Goal: Task Accomplishment & Management: Manage account settings

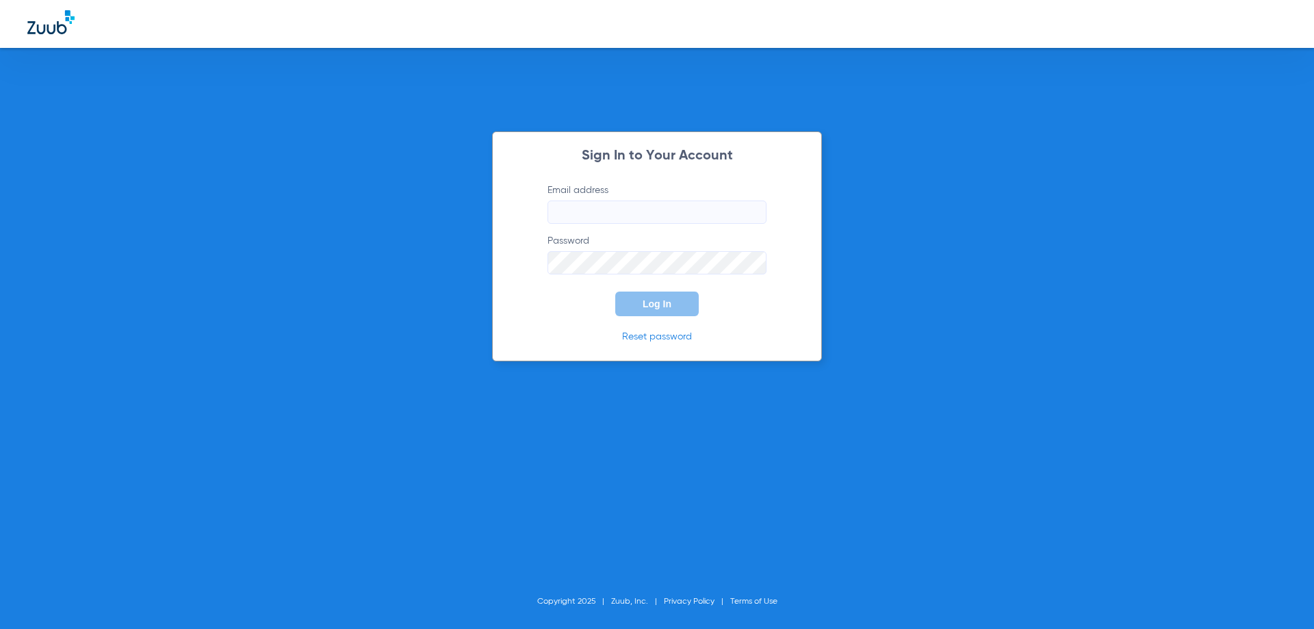
type input "[EMAIL_ADDRESS][DOMAIN_NAME]"
click at [672, 309] on button "Log In" at bounding box center [657, 304] width 84 height 25
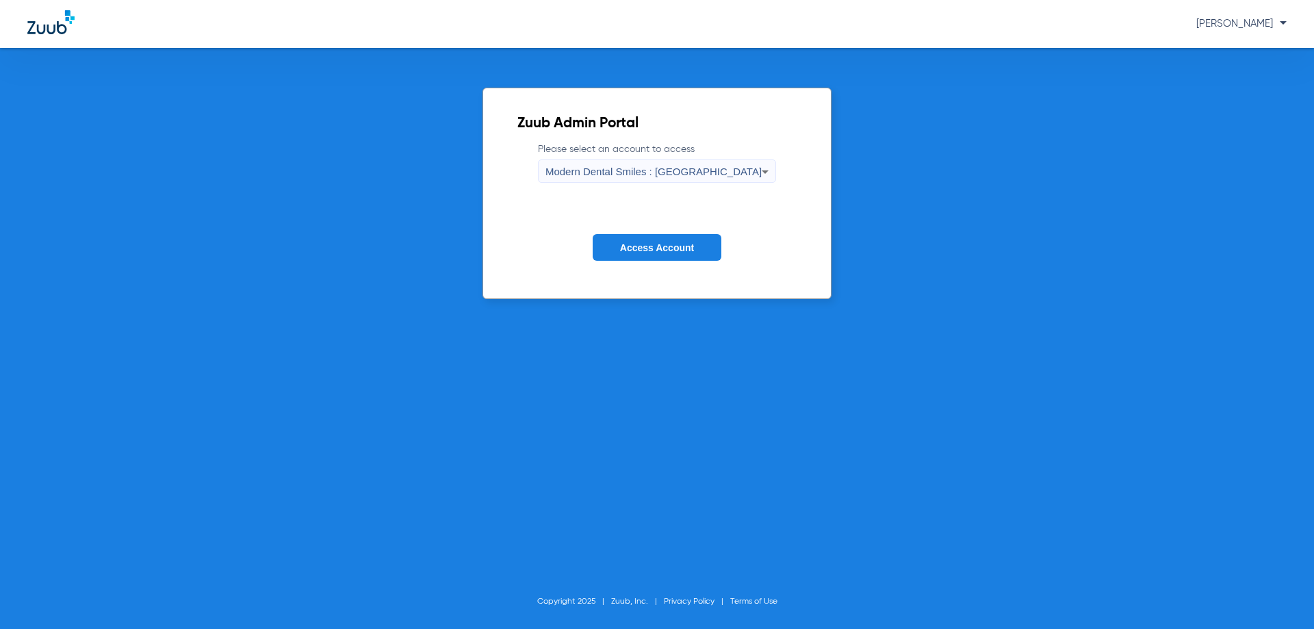
click at [694, 246] on span "Access Account" at bounding box center [657, 247] width 74 height 11
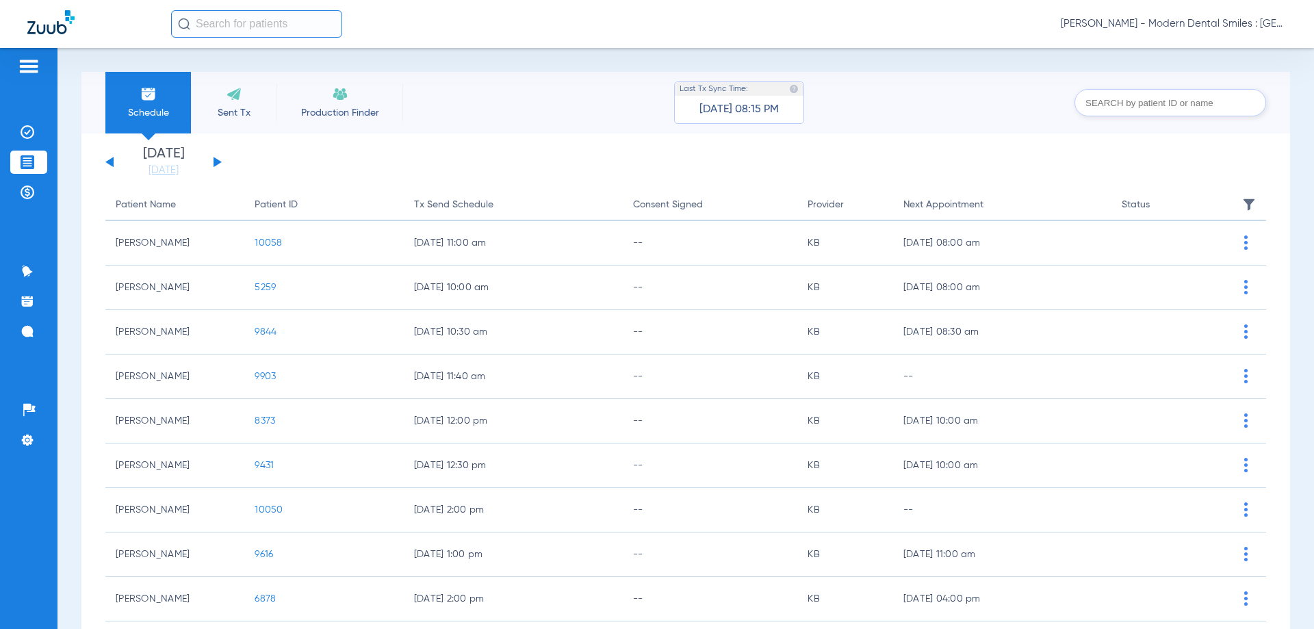
click at [1277, 22] on span "[PERSON_NAME] - Modern Dental Smiles : [GEOGRAPHIC_DATA]" at bounding box center [1174, 24] width 226 height 14
click at [1258, 46] on span "Account Selection" at bounding box center [1235, 49] width 77 height 10
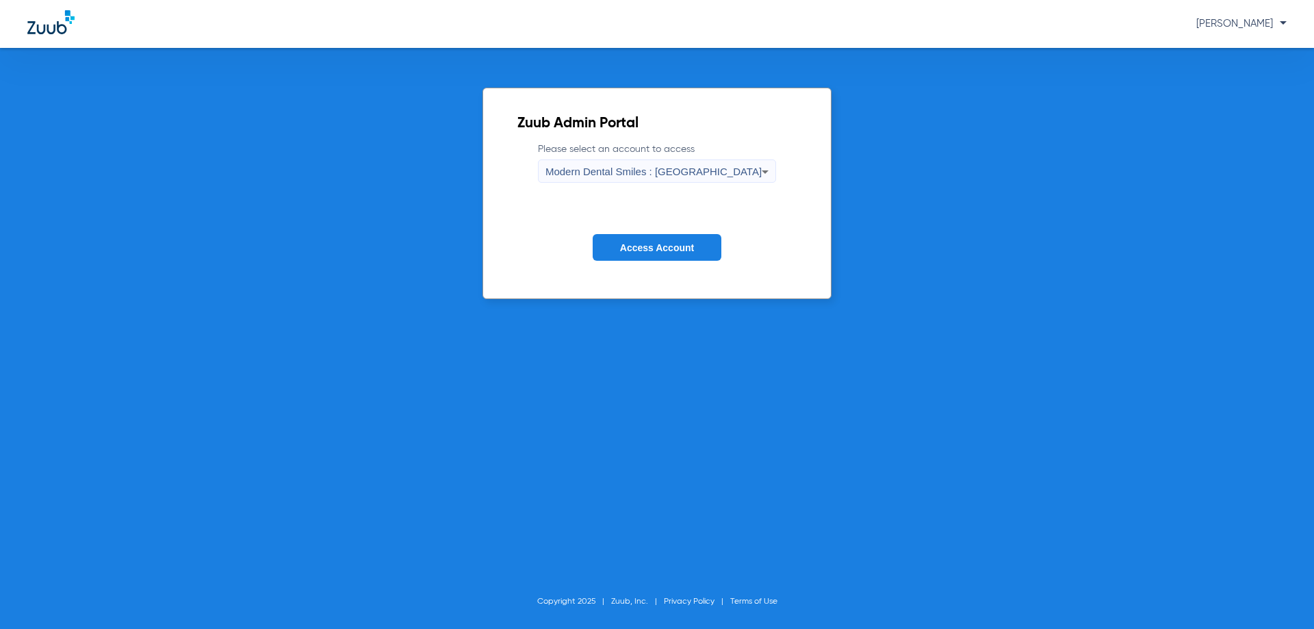
click at [697, 162] on div "Modern Dental Smiles : [GEOGRAPHIC_DATA]" at bounding box center [654, 171] width 216 height 23
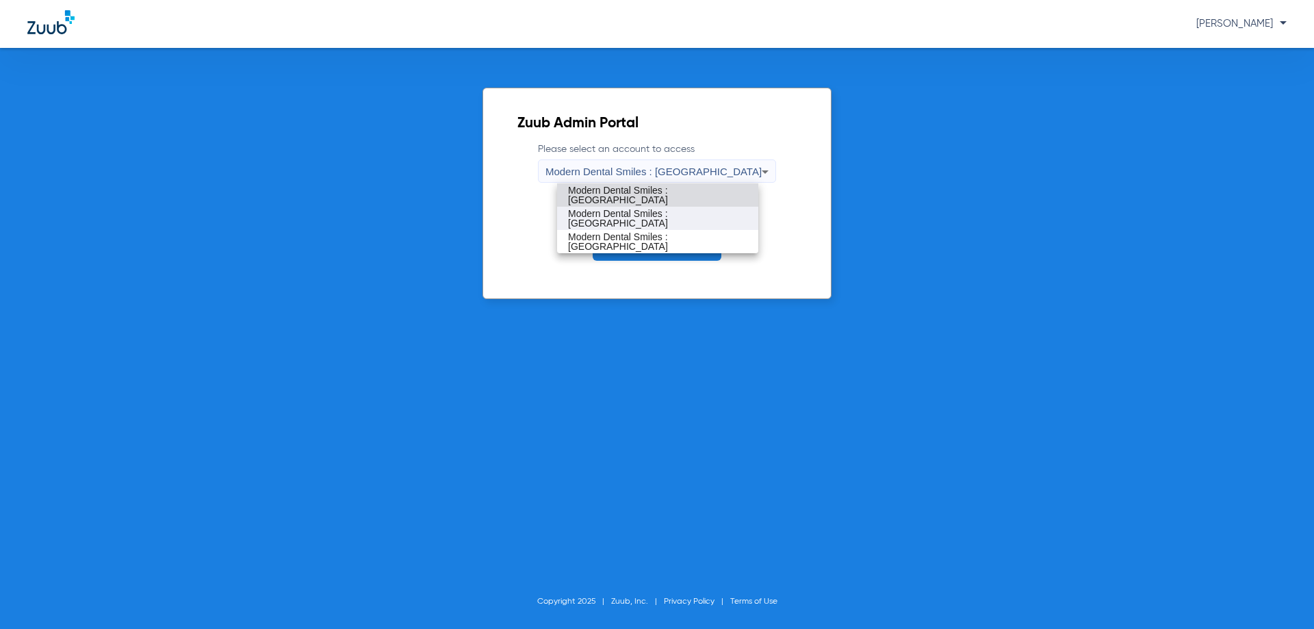
click at [683, 216] on span "Modern Dental Smiles : [GEOGRAPHIC_DATA]" at bounding box center [657, 218] width 179 height 19
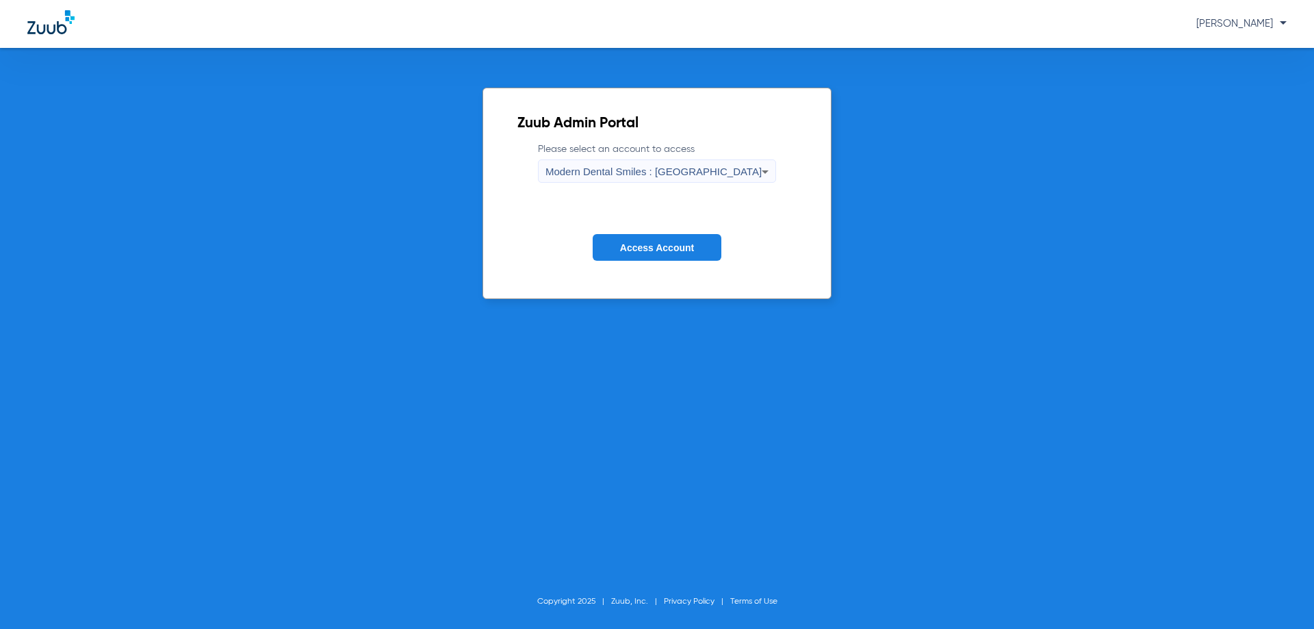
click at [631, 252] on span "Access Account" at bounding box center [657, 247] width 74 height 11
